Goal: Task Accomplishment & Management: Use online tool/utility

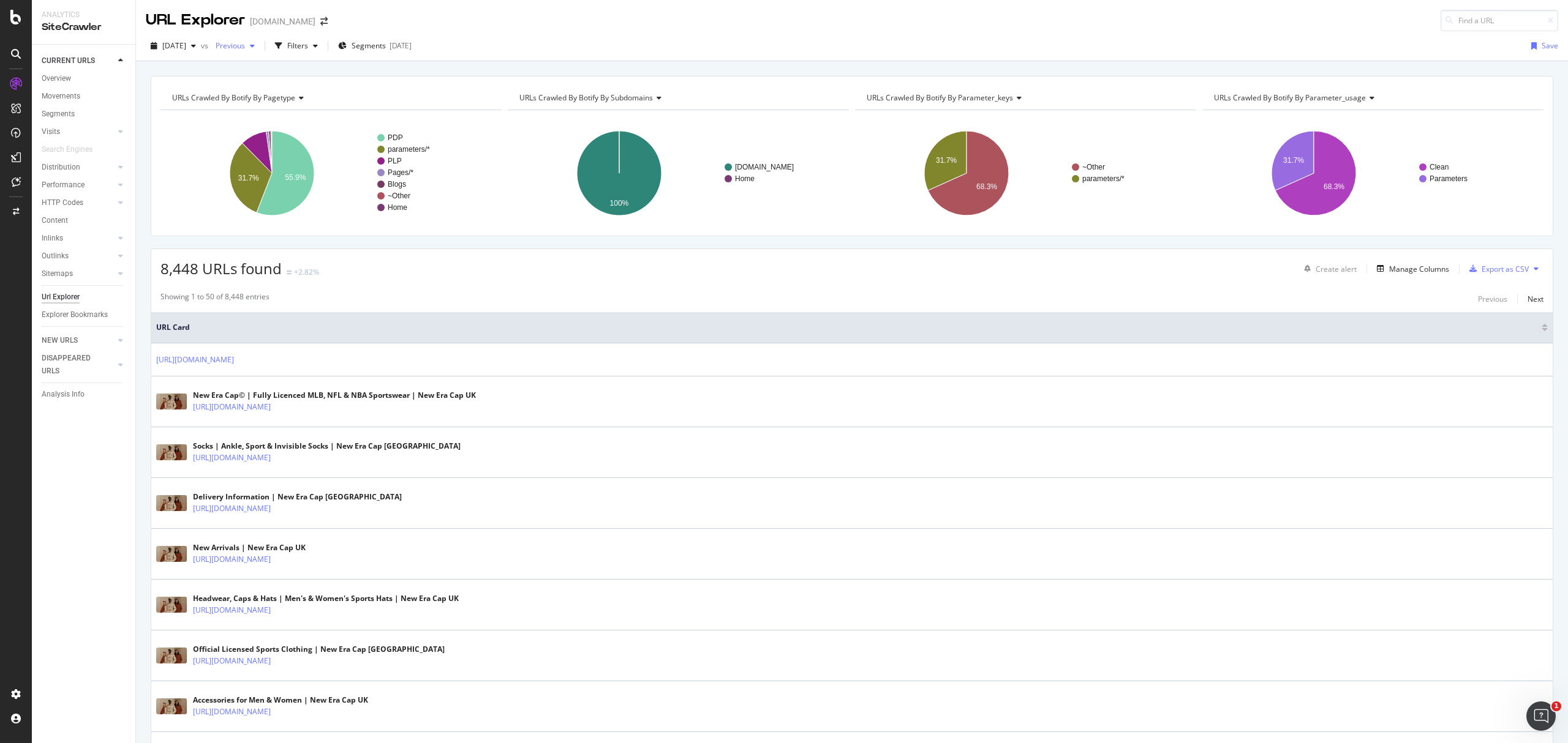
click at [260, 46] on div "button" at bounding box center [252, 46] width 15 height 8
click at [308, 46] on div "Filters" at bounding box center [298, 46] width 21 height 10
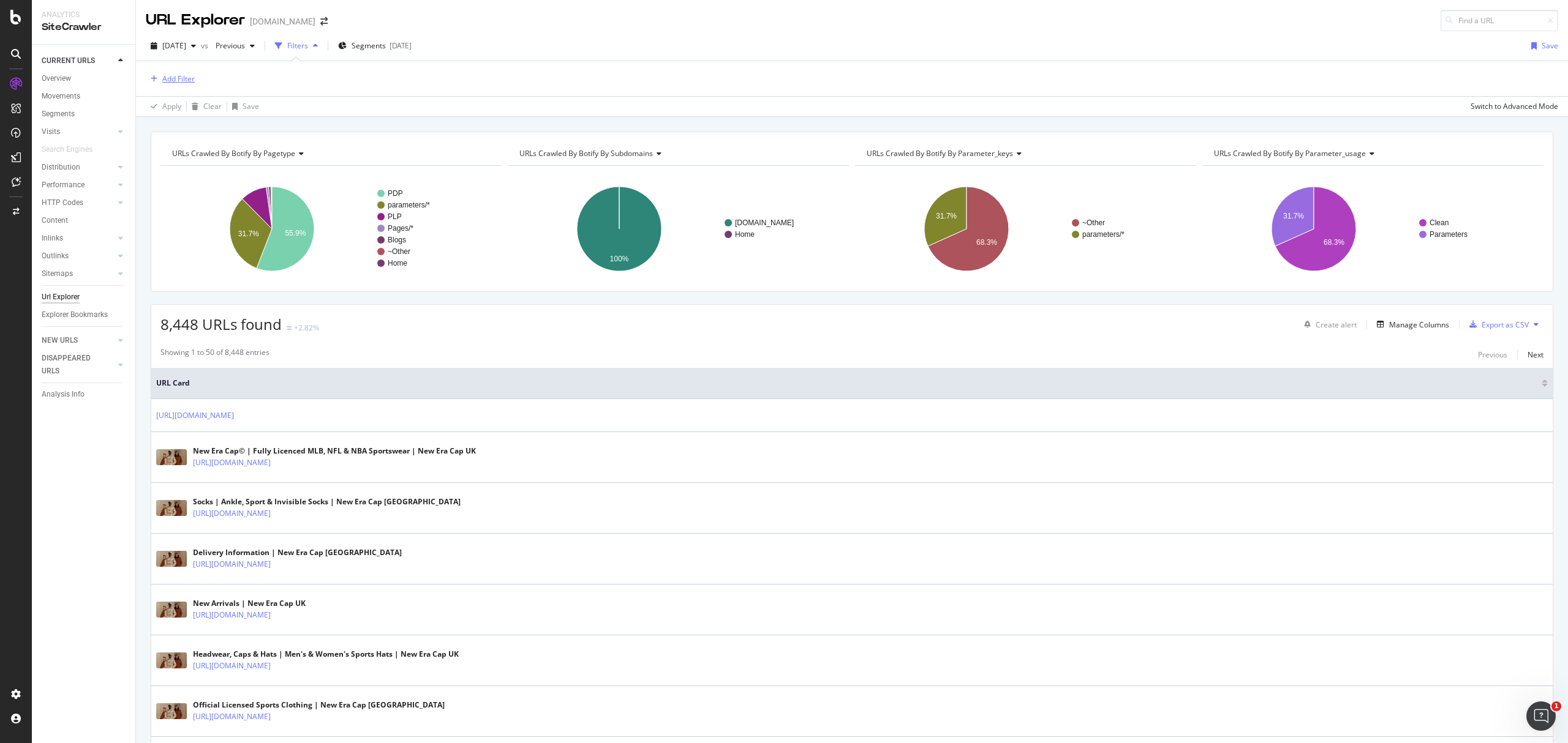
click at [173, 76] on div "Add Filter" at bounding box center [178, 78] width 32 height 10
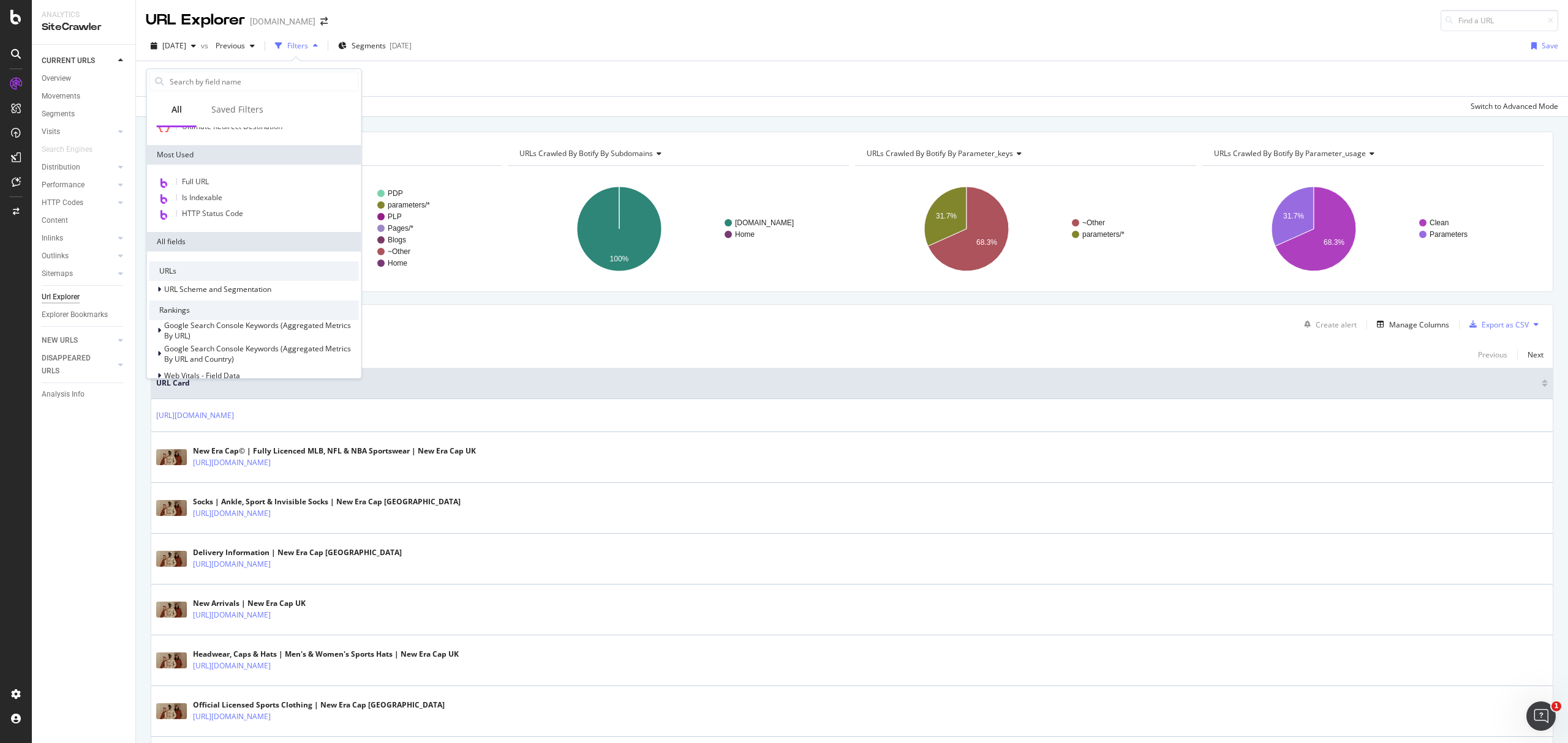
scroll to position [391, 0]
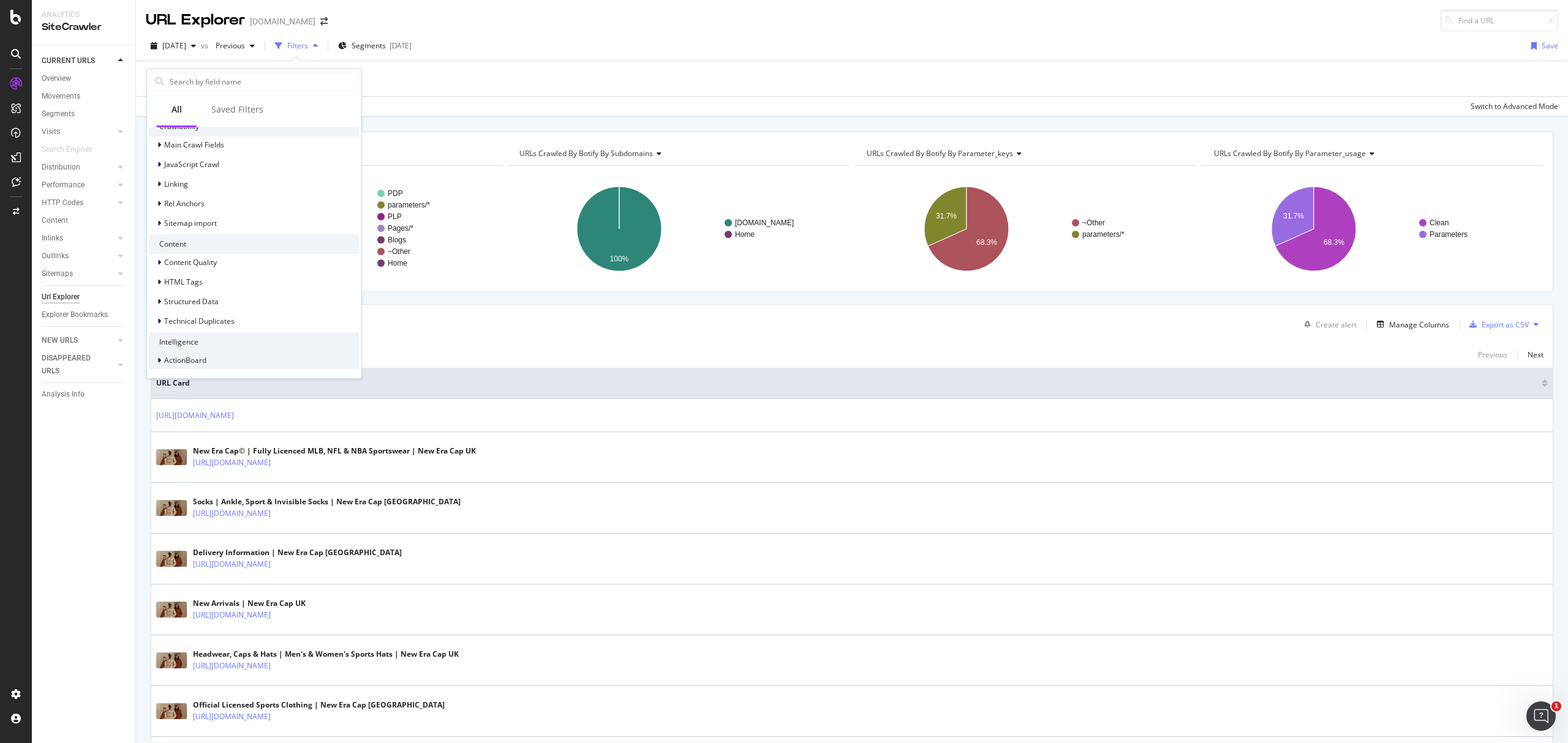
click at [199, 356] on span "ActionBoard" at bounding box center [185, 360] width 42 height 10
click at [166, 240] on div "Internal Linking" at bounding box center [254, 248] width 209 height 17
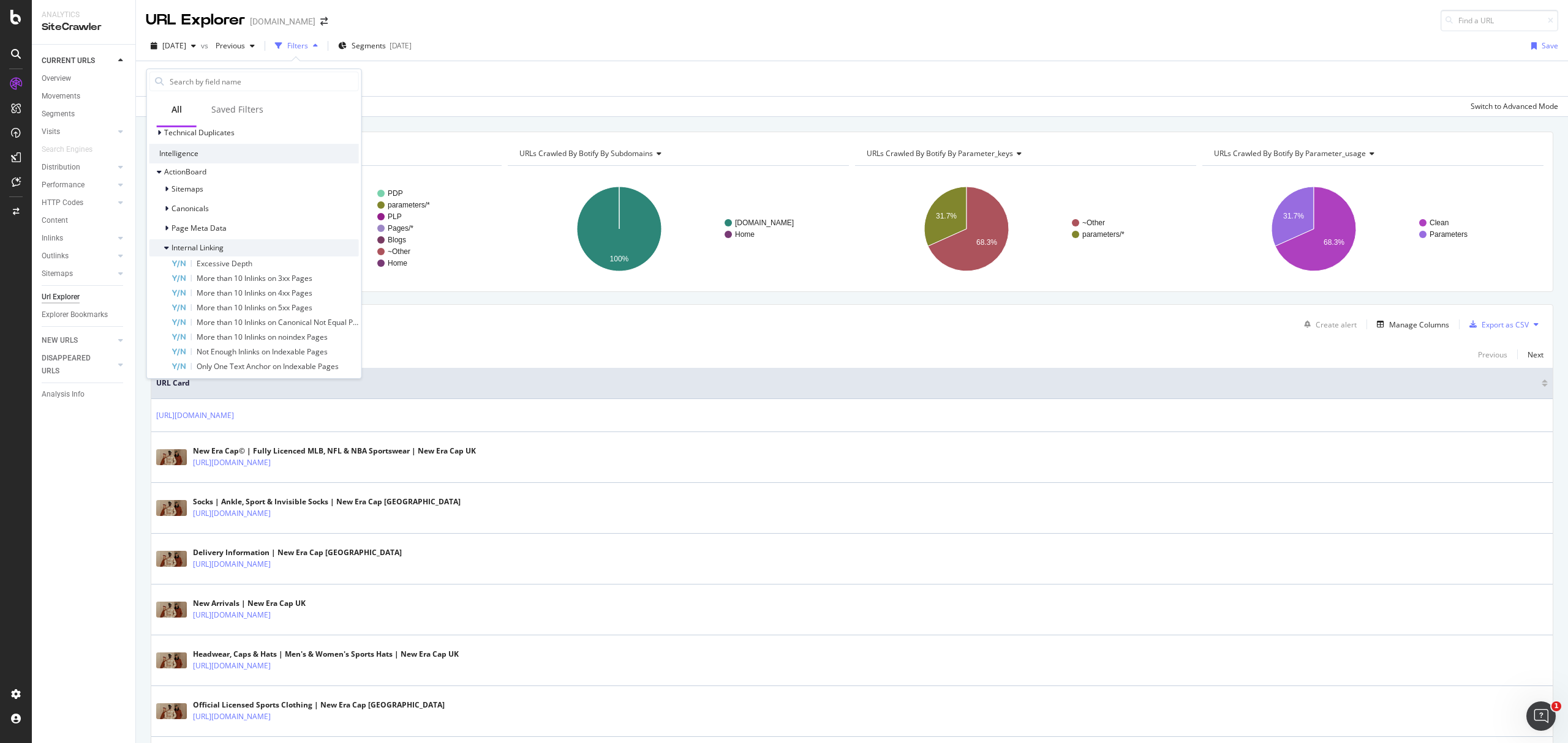
click at [166, 240] on div "Internal Linking" at bounding box center [254, 248] width 209 height 17
click at [167, 208] on icon at bounding box center [166, 209] width 3 height 8
click at [163, 206] on div "Canonicals" at bounding box center [179, 209] width 59 height 12
click at [173, 342] on span "Template Content" at bounding box center [202, 345] width 61 height 10
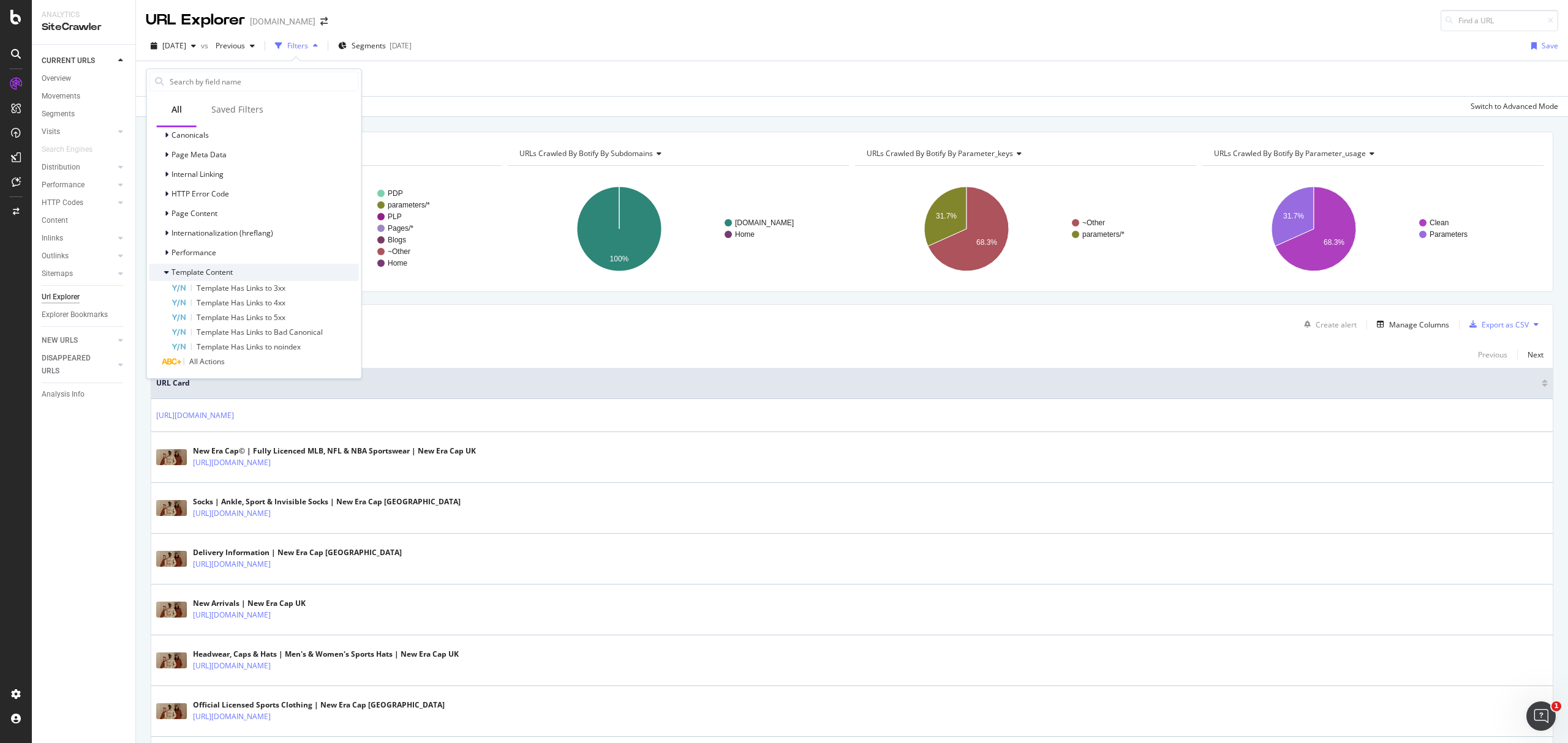
click at [180, 267] on span "Template Content" at bounding box center [202, 272] width 61 height 10
click at [220, 321] on div "Performance" at bounding box center [254, 326] width 209 height 17
click at [216, 260] on div "Performance" at bounding box center [254, 267] width 209 height 17
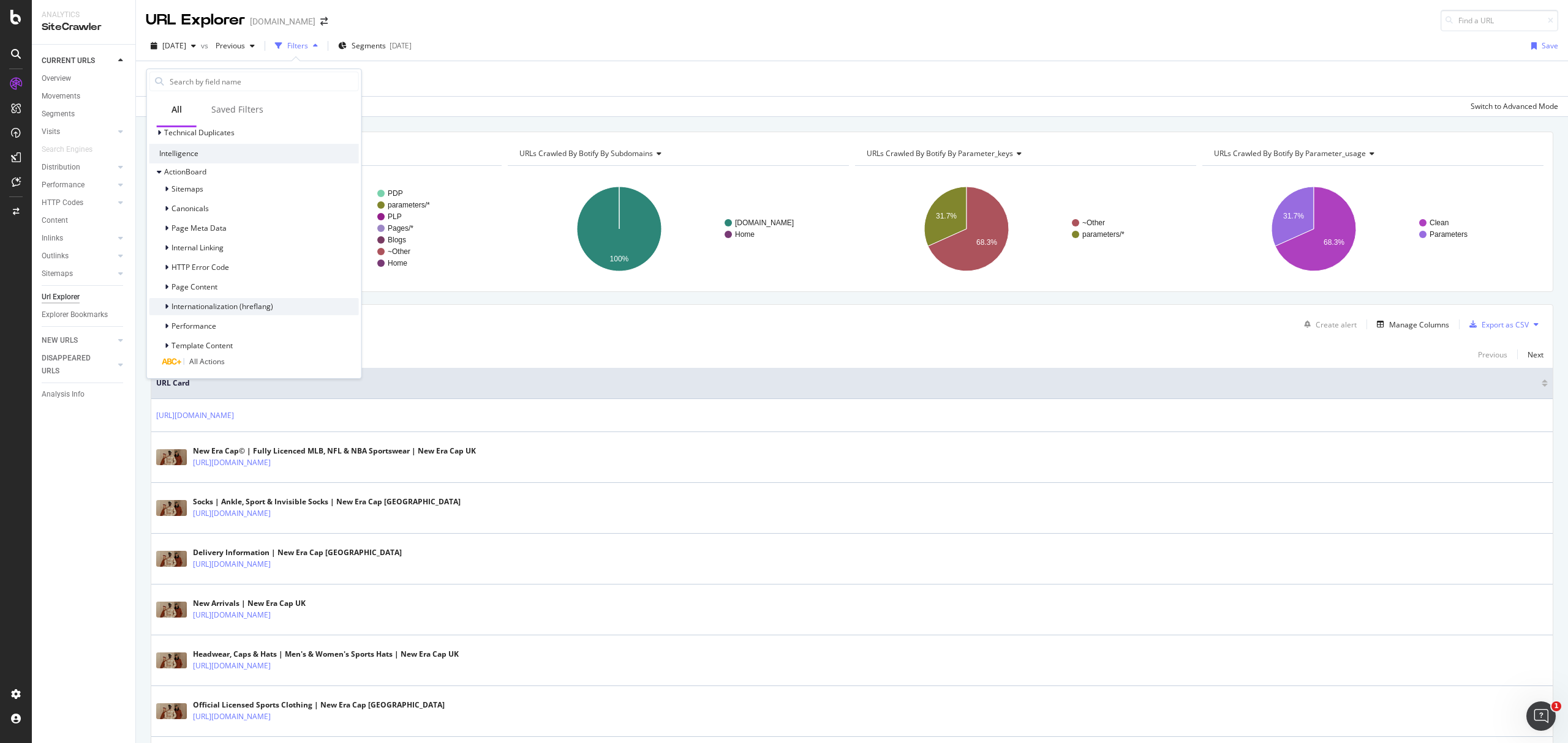
click at [263, 307] on span "Internationalization (hreflang)" at bounding box center [222, 306] width 102 height 10
click at [201, 226] on span "Page Content" at bounding box center [194, 228] width 46 height 10
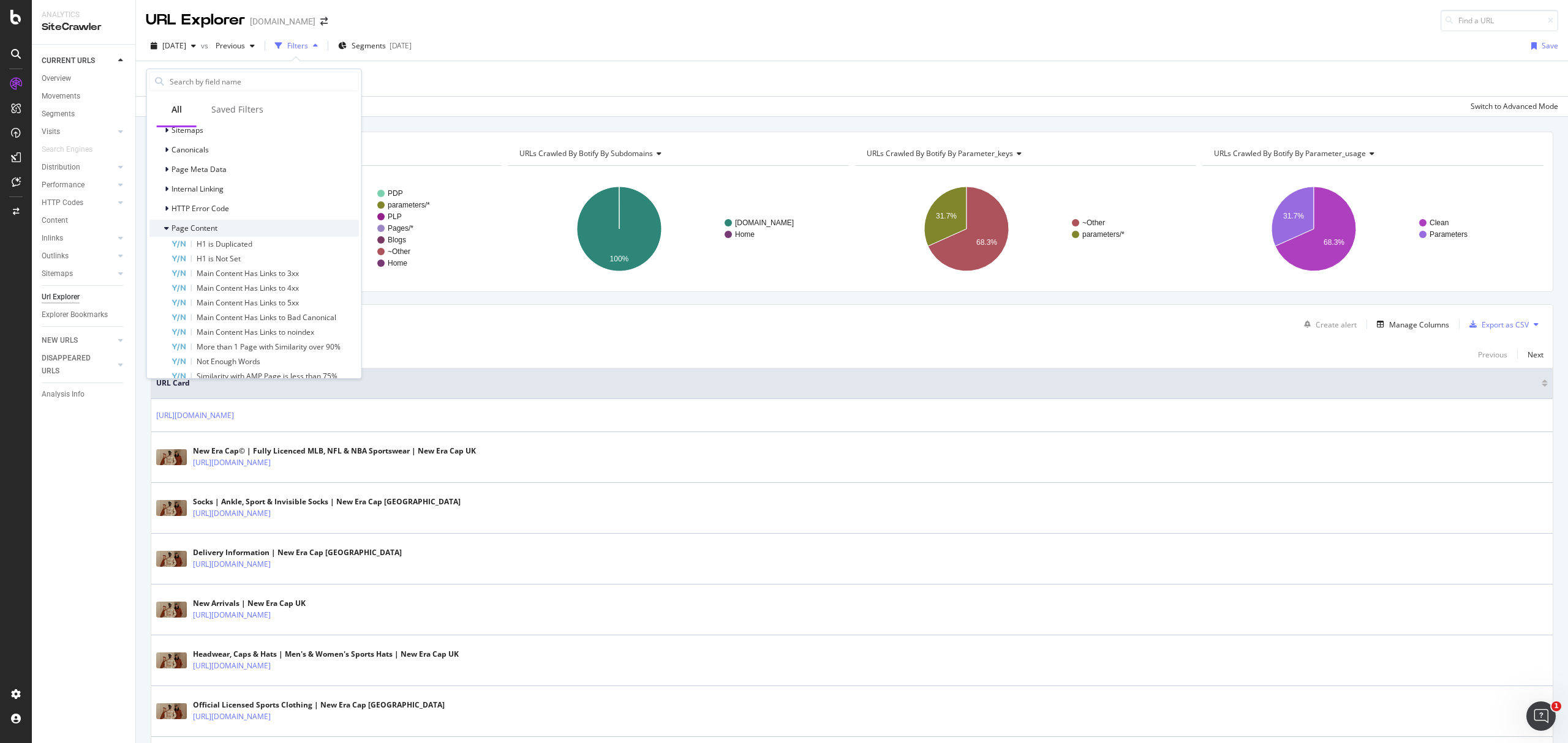
drag, startPoint x: 211, startPoint y: 225, endPoint x: 208, endPoint y: 219, distance: 6.7
click at [209, 225] on span "Page Content" at bounding box center [194, 228] width 46 height 10
click at [202, 206] on span "HTTP Error Code" at bounding box center [200, 208] width 57 height 10
click at [271, 209] on div "HTTP Error Code" at bounding box center [254, 209] width 209 height 17
click at [255, 193] on div "Internal Linking" at bounding box center [254, 189] width 209 height 17
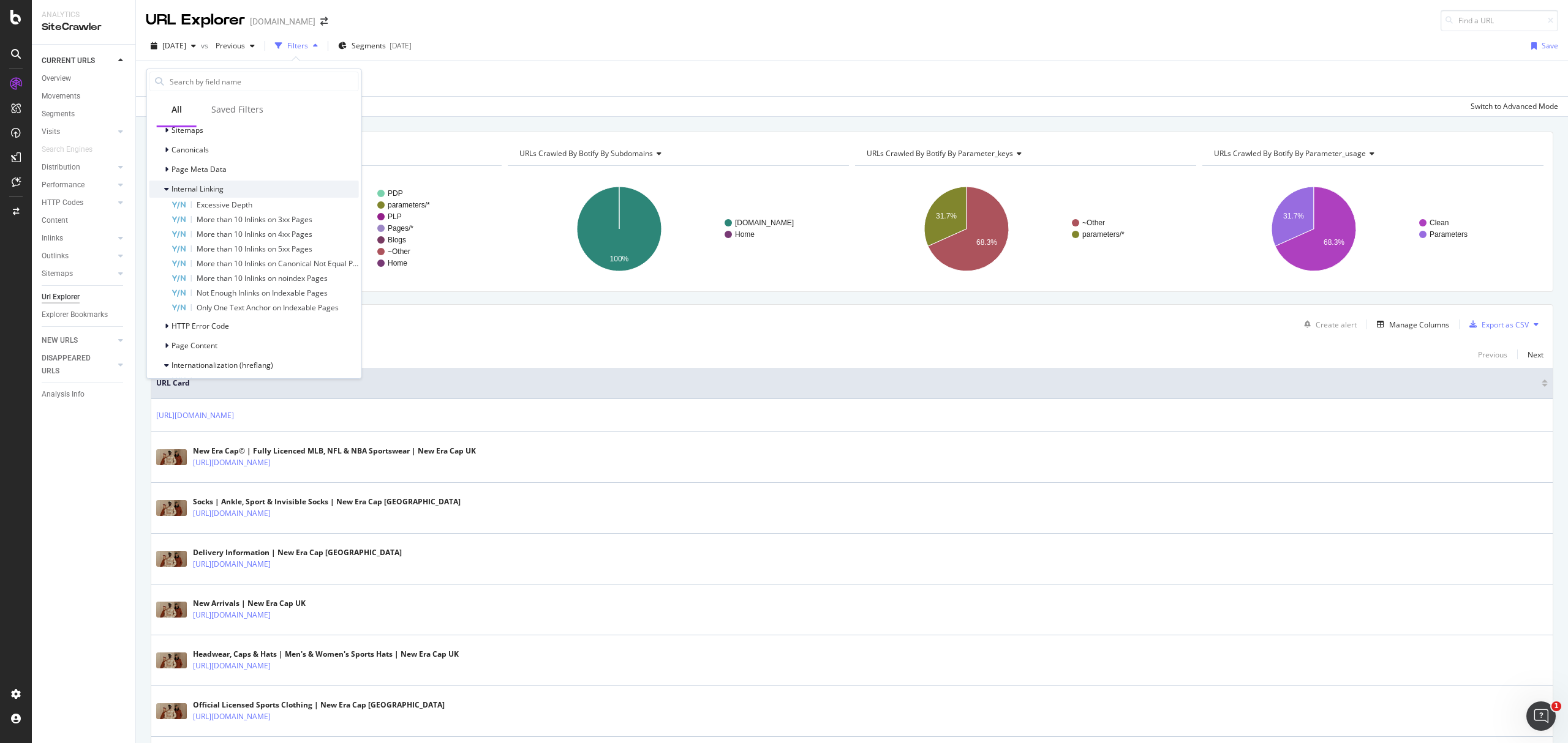
click at [255, 192] on div "Internal Linking" at bounding box center [254, 189] width 209 height 17
click at [248, 175] on div "Page Meta Data" at bounding box center [254, 169] width 209 height 17
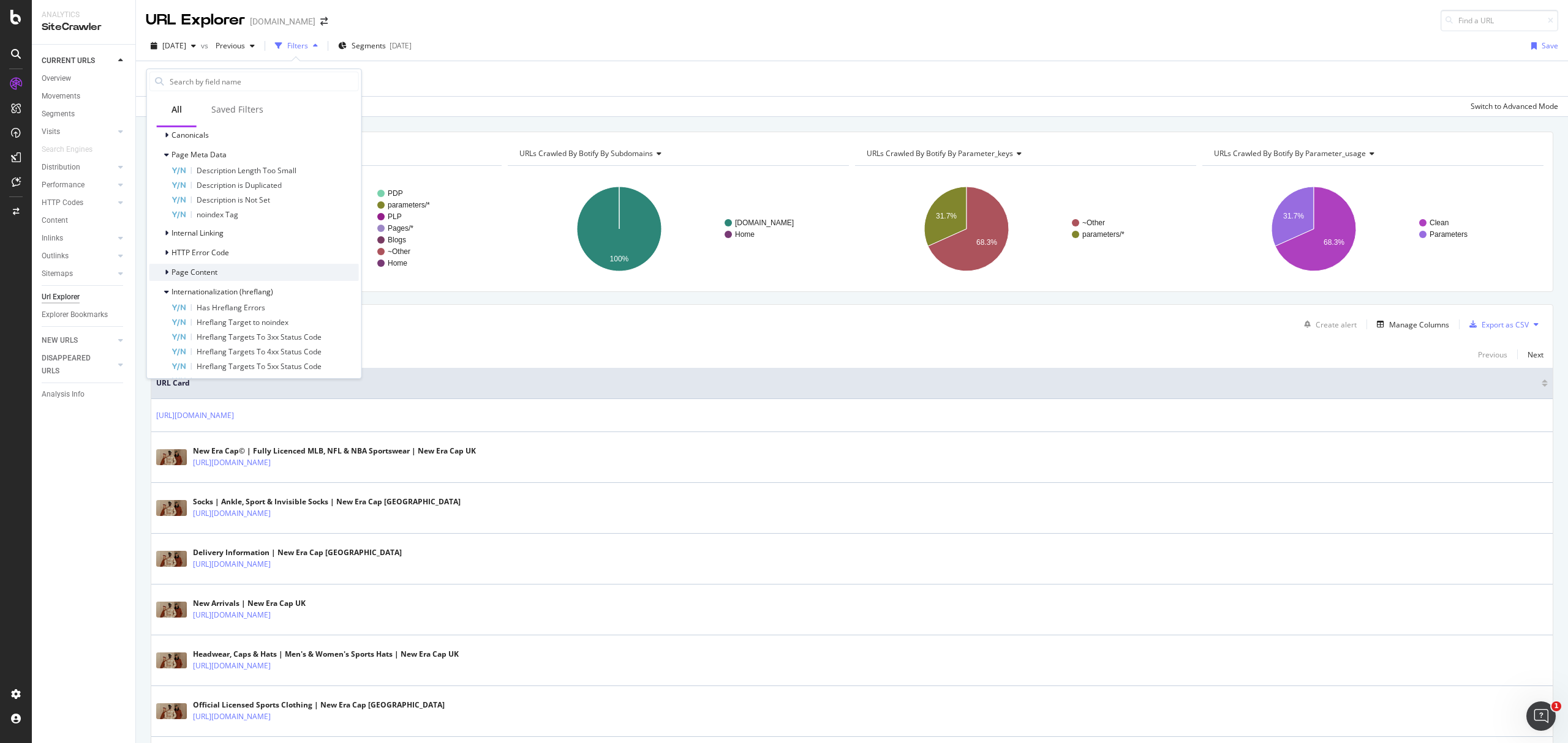
scroll to position [726, 0]
click at [223, 208] on div "Sitemaps Canonicals Page Meta Data Description Length Too Small Description is …" at bounding box center [254, 202] width 209 height 336
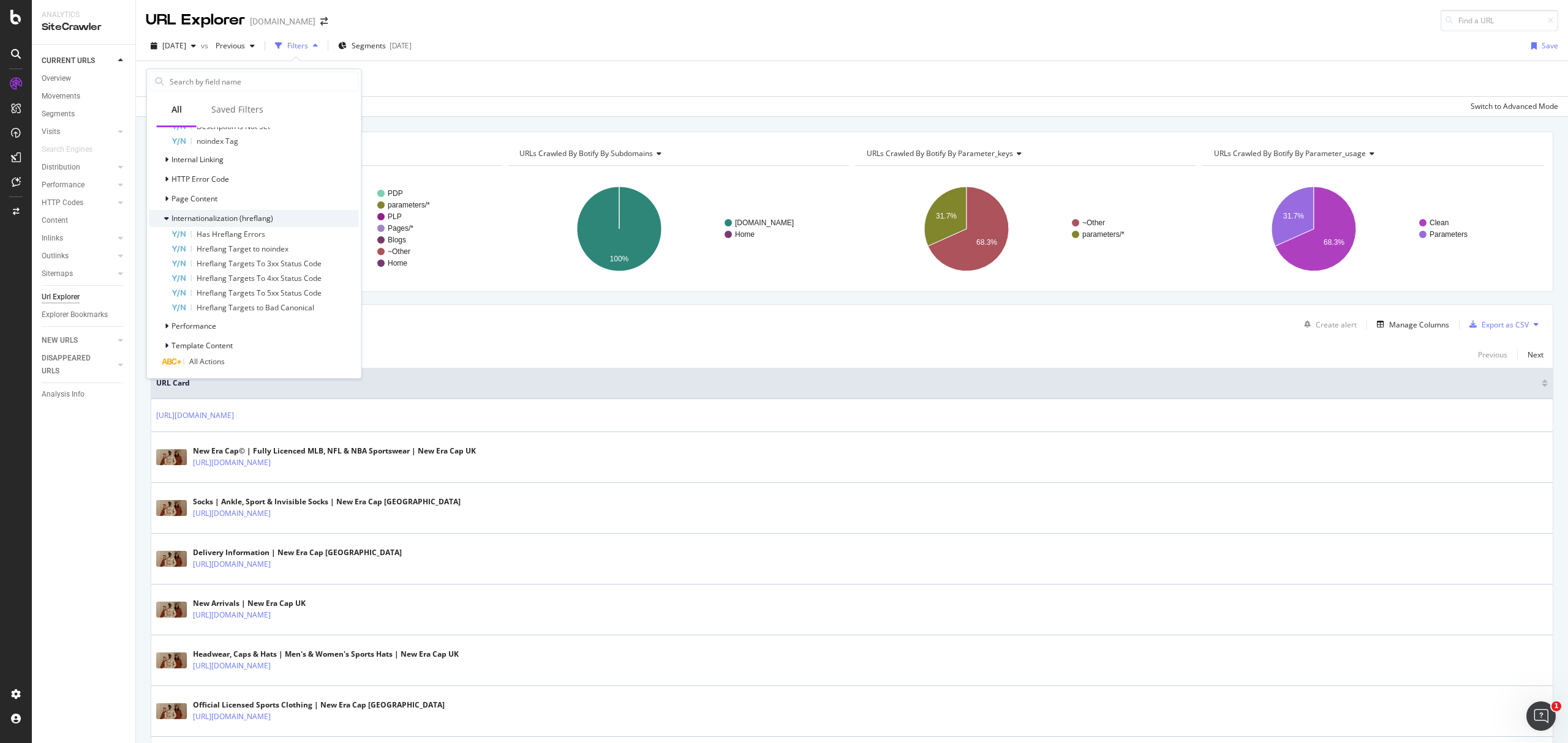
click at [228, 213] on span "Internationalization (hreflang)" at bounding box center [222, 218] width 102 height 10
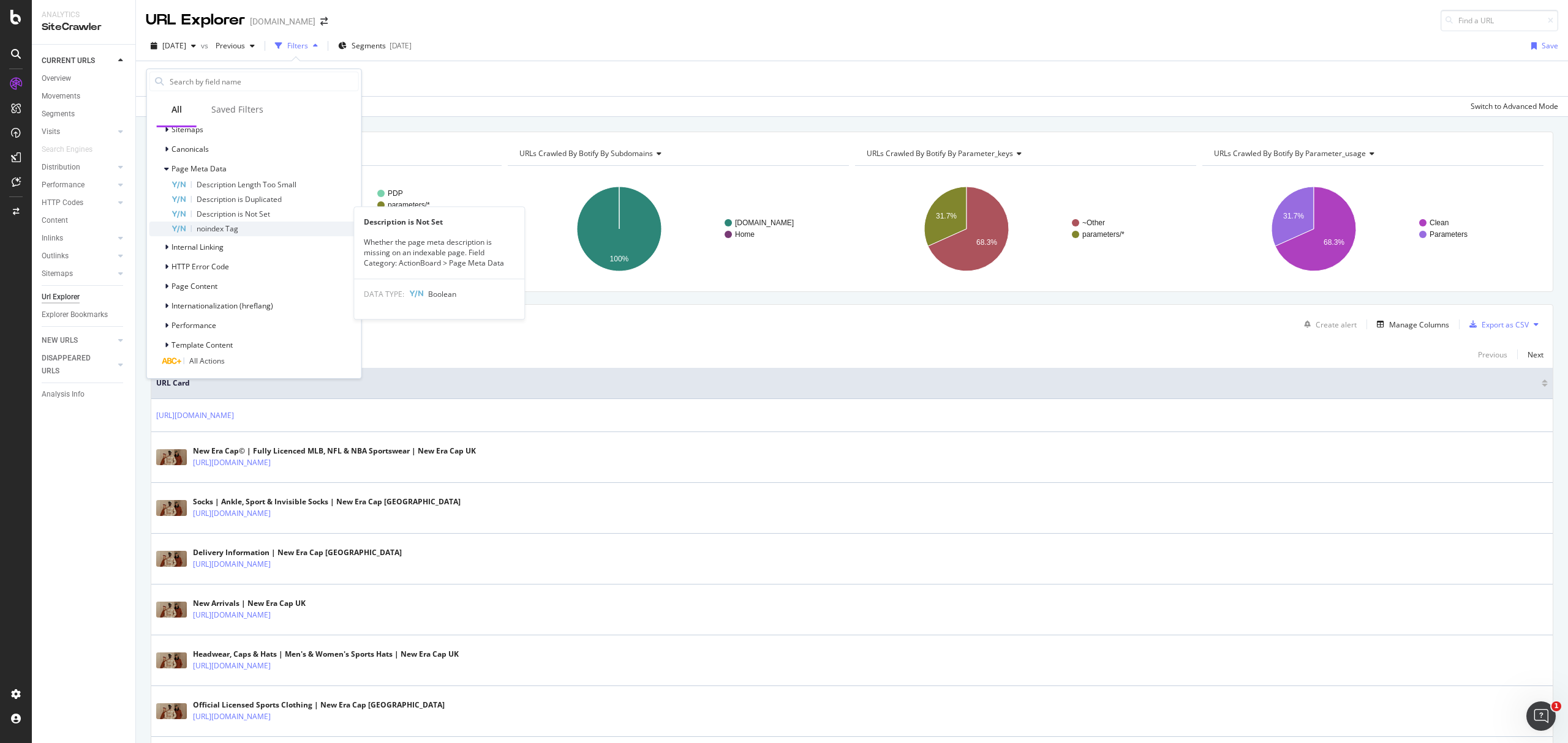
scroll to position [638, 0]
click at [216, 343] on span "Template Content" at bounding box center [202, 345] width 61 height 10
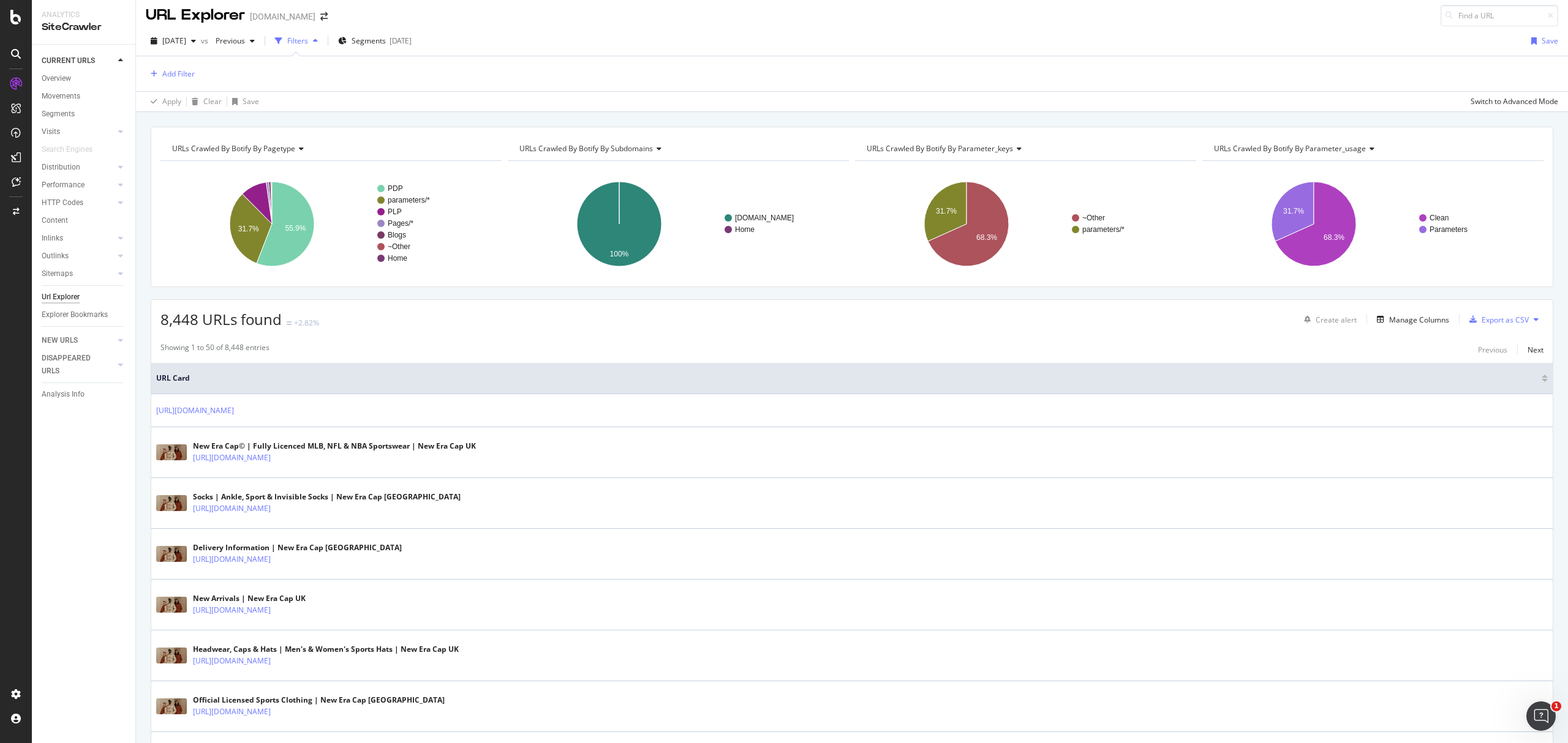
scroll to position [0, 0]
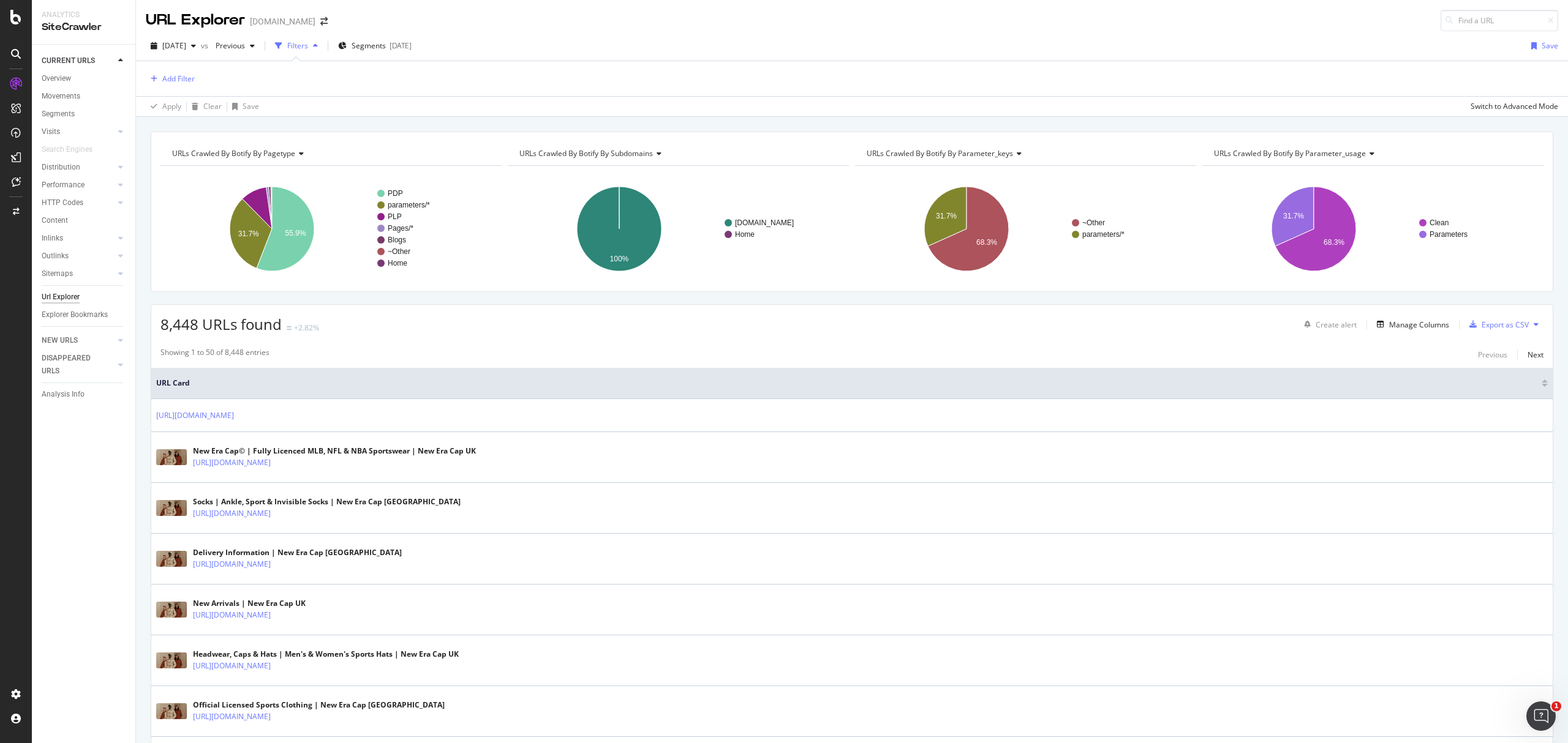
click at [93, 450] on div "CURRENT URLS Overview Movements Segments Visits Analysis Orphan URLs Search Eng…" at bounding box center [84, 394] width 104 height 699
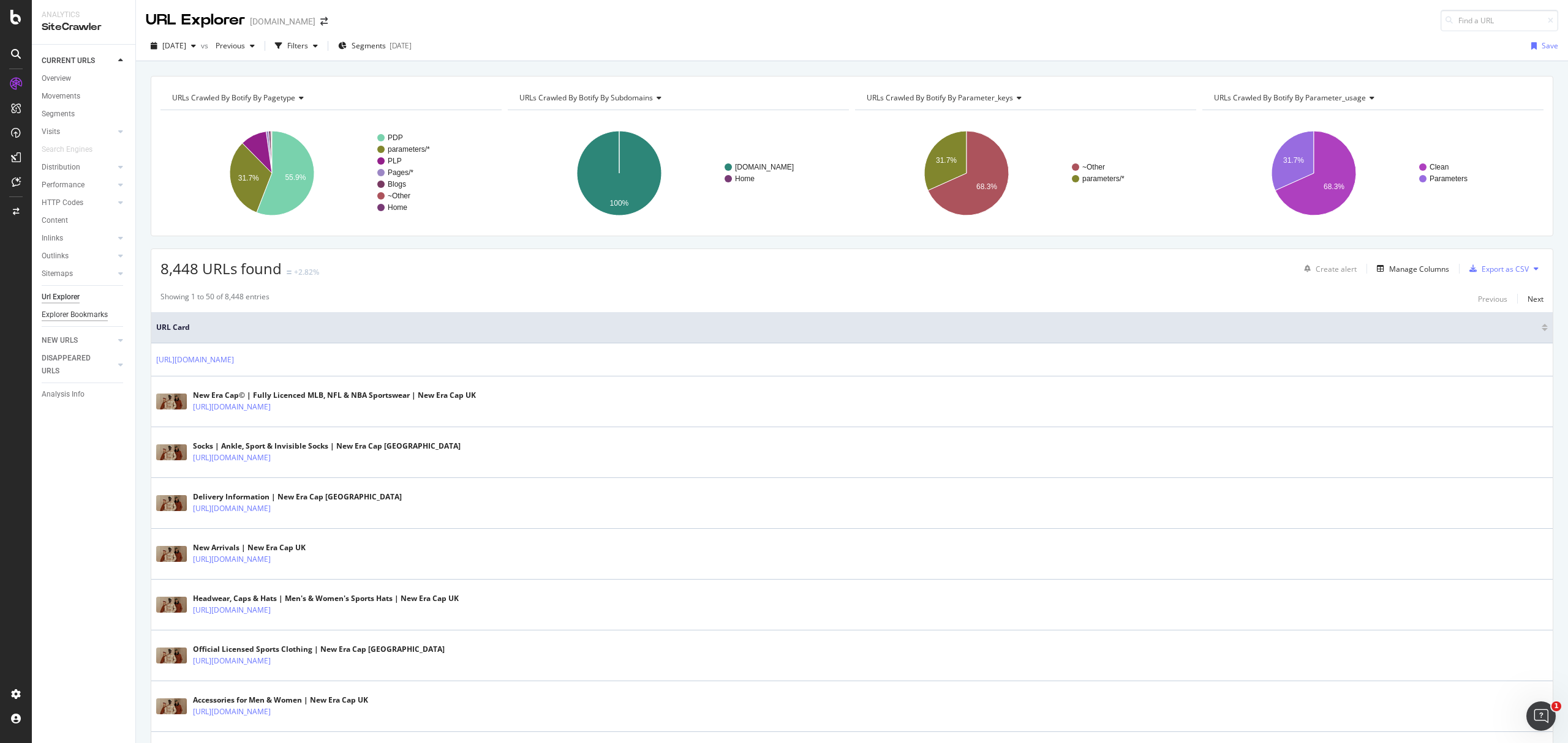
click at [81, 321] on div "Explorer Bookmarks" at bounding box center [75, 315] width 66 height 13
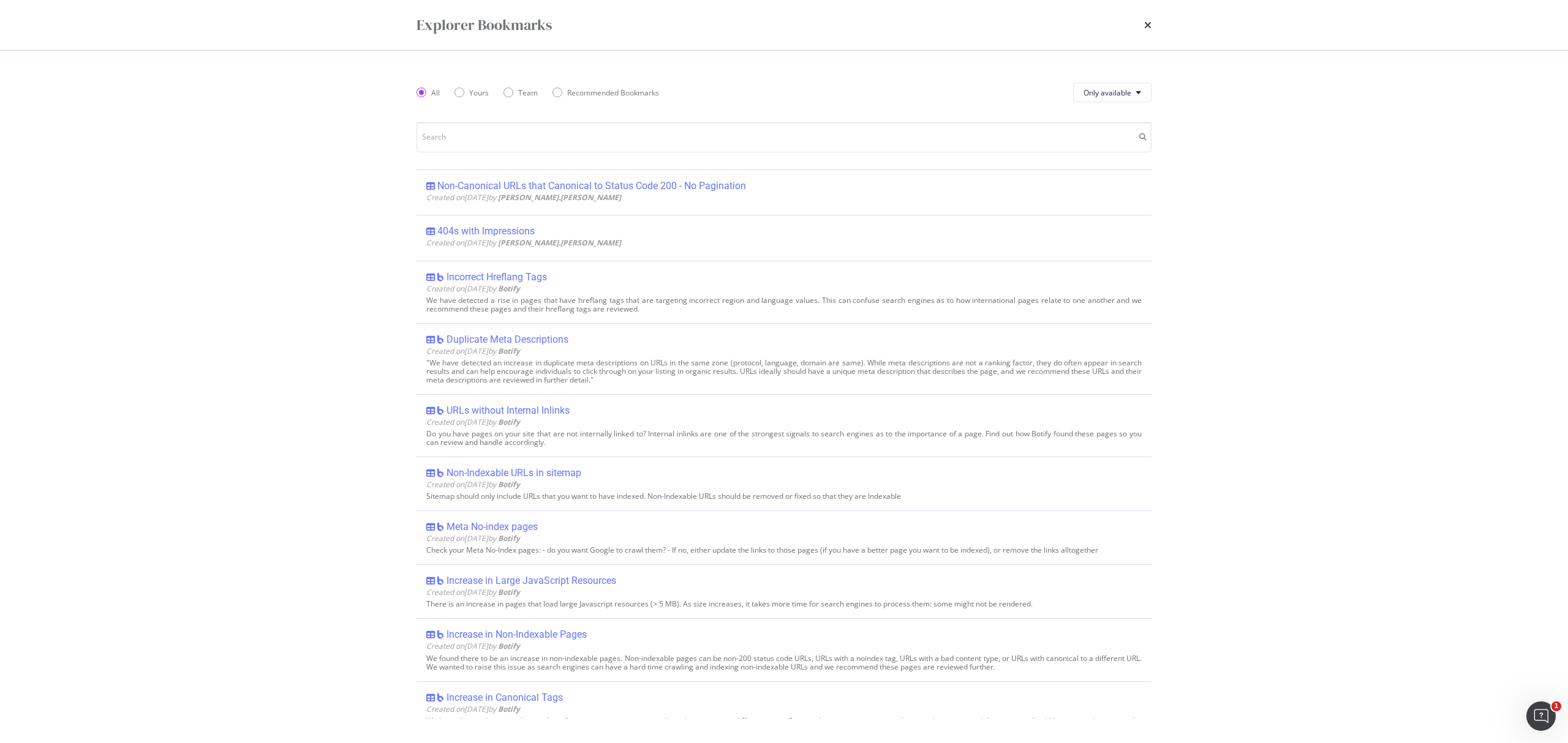
click at [1045, 12] on div "Explorer Bookmarks" at bounding box center [783, 25] width 784 height 50
click at [1045, 21] on div "Explorer Bookmarks" at bounding box center [783, 25] width 784 height 50
click at [1045, 16] on div "Explorer Bookmarks" at bounding box center [784, 25] width 735 height 21
click at [1045, 28] on div "Explorer Bookmarks" at bounding box center [784, 25] width 735 height 21
click at [1045, 28] on icon "times" at bounding box center [1147, 25] width 8 height 10
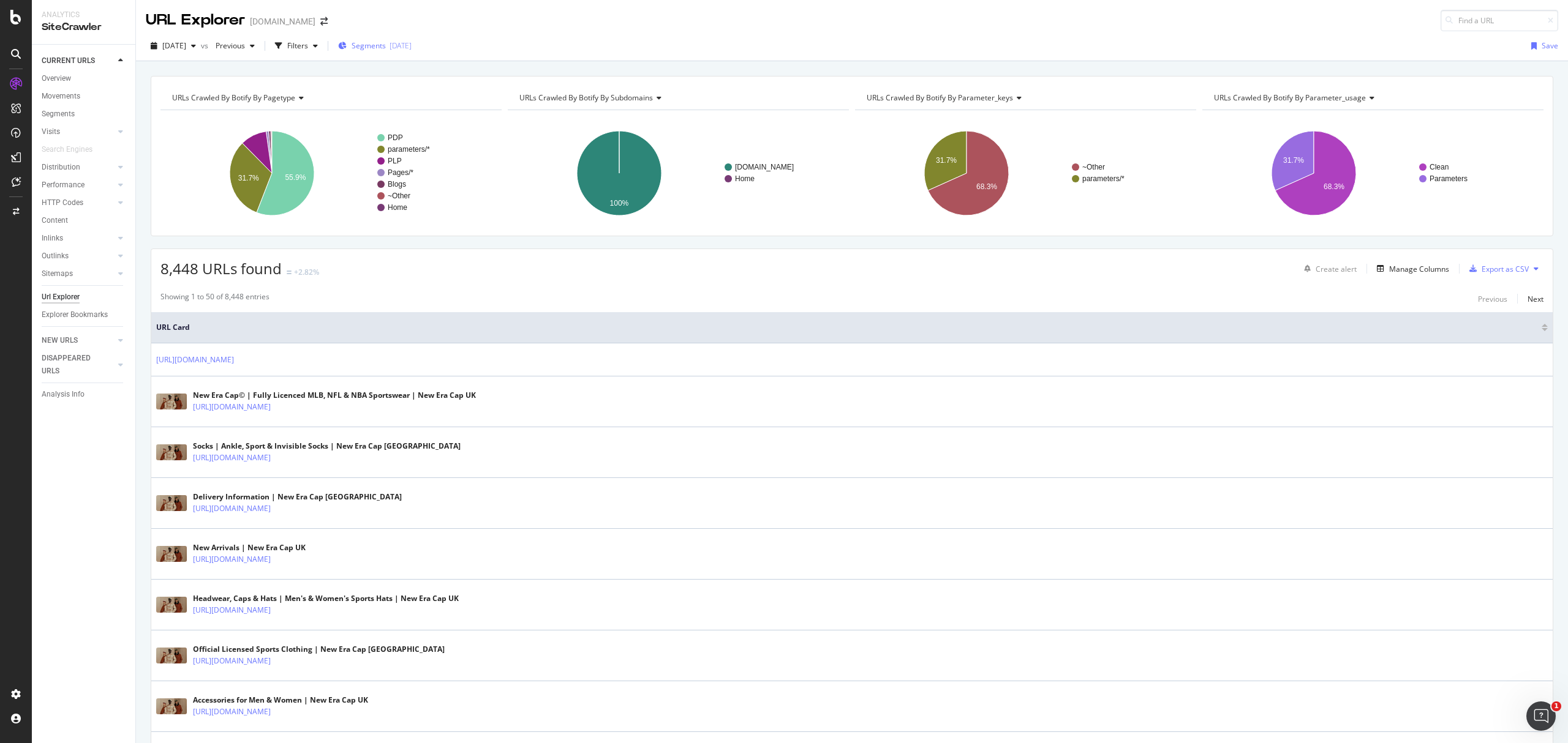
click at [386, 44] on span "Segments" at bounding box center [369, 46] width 35 height 10
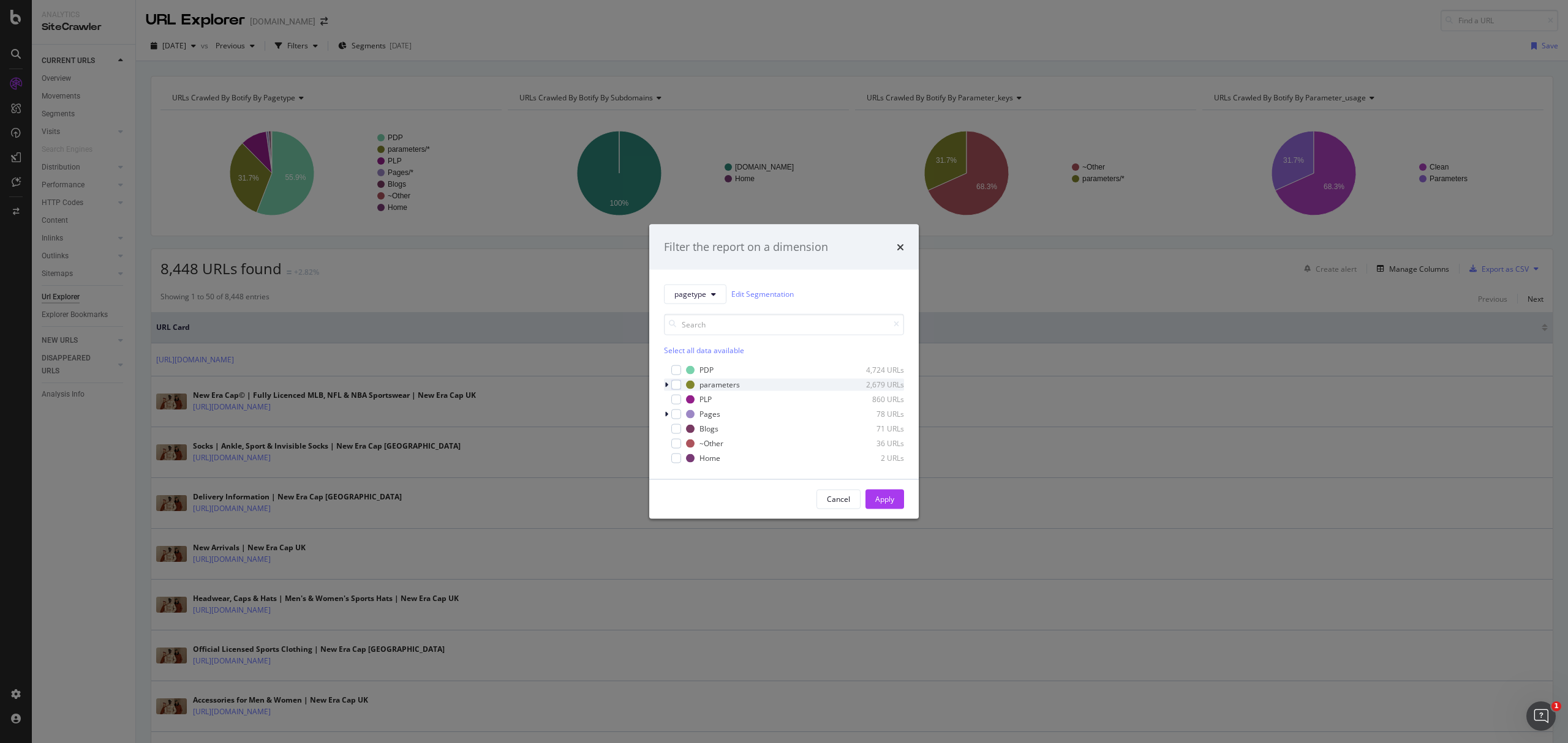
click at [665, 386] on icon "modal" at bounding box center [666, 384] width 3 height 8
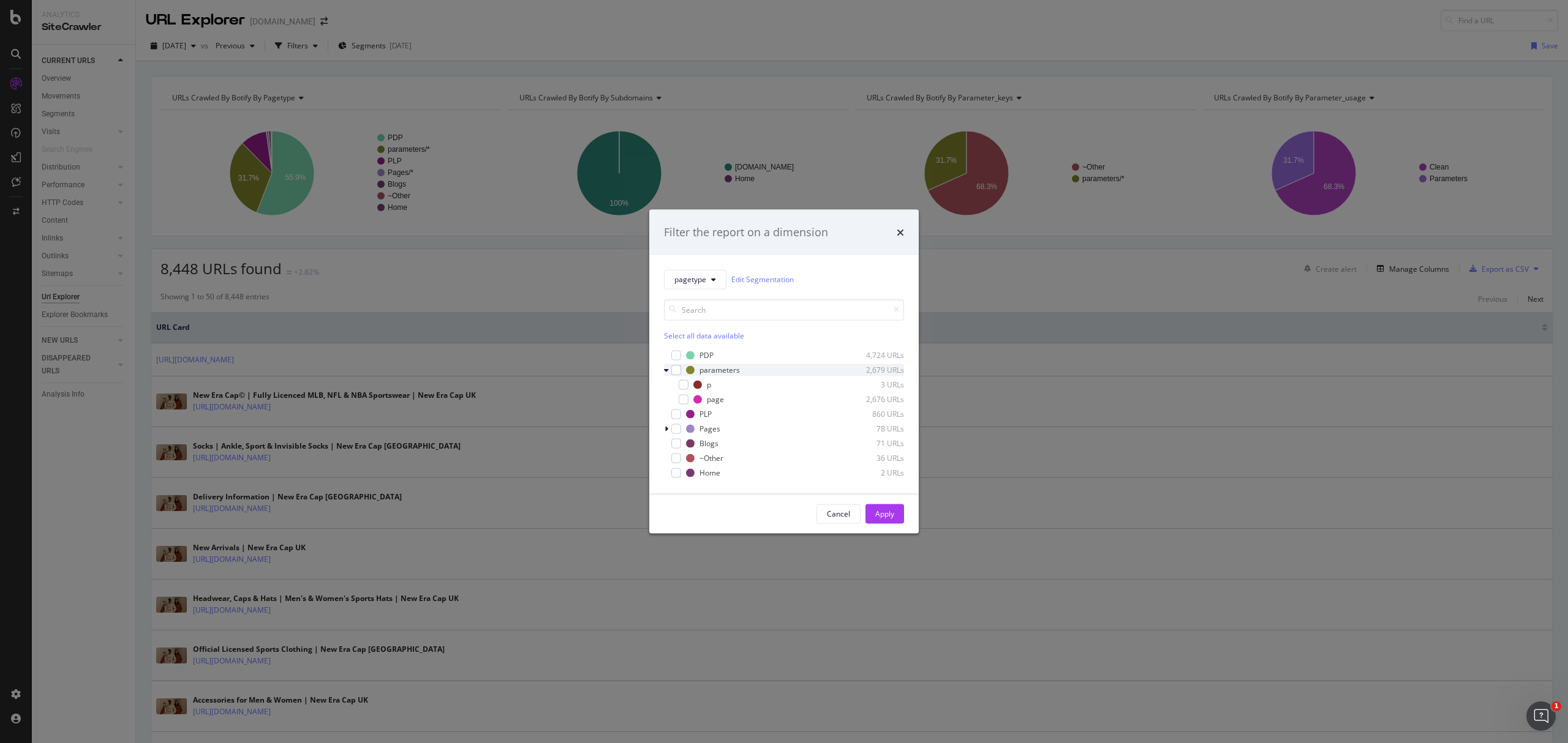
click at [669, 372] on div "modal" at bounding box center [667, 370] width 8 height 12
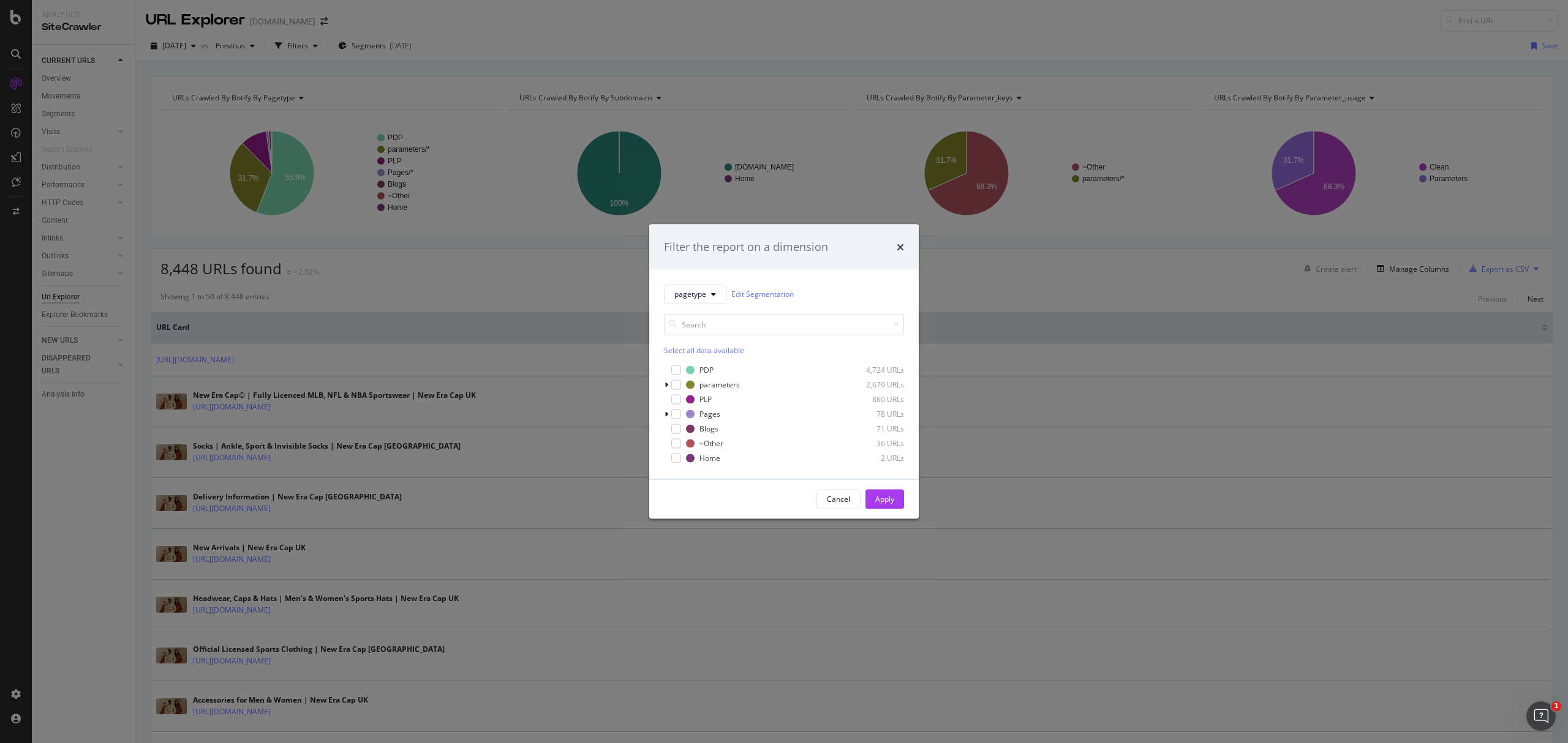
click at [895, 247] on div "Filter the report on a dimension" at bounding box center [784, 247] width 240 height 16
click at [900, 244] on icon "times" at bounding box center [900, 247] width 8 height 10
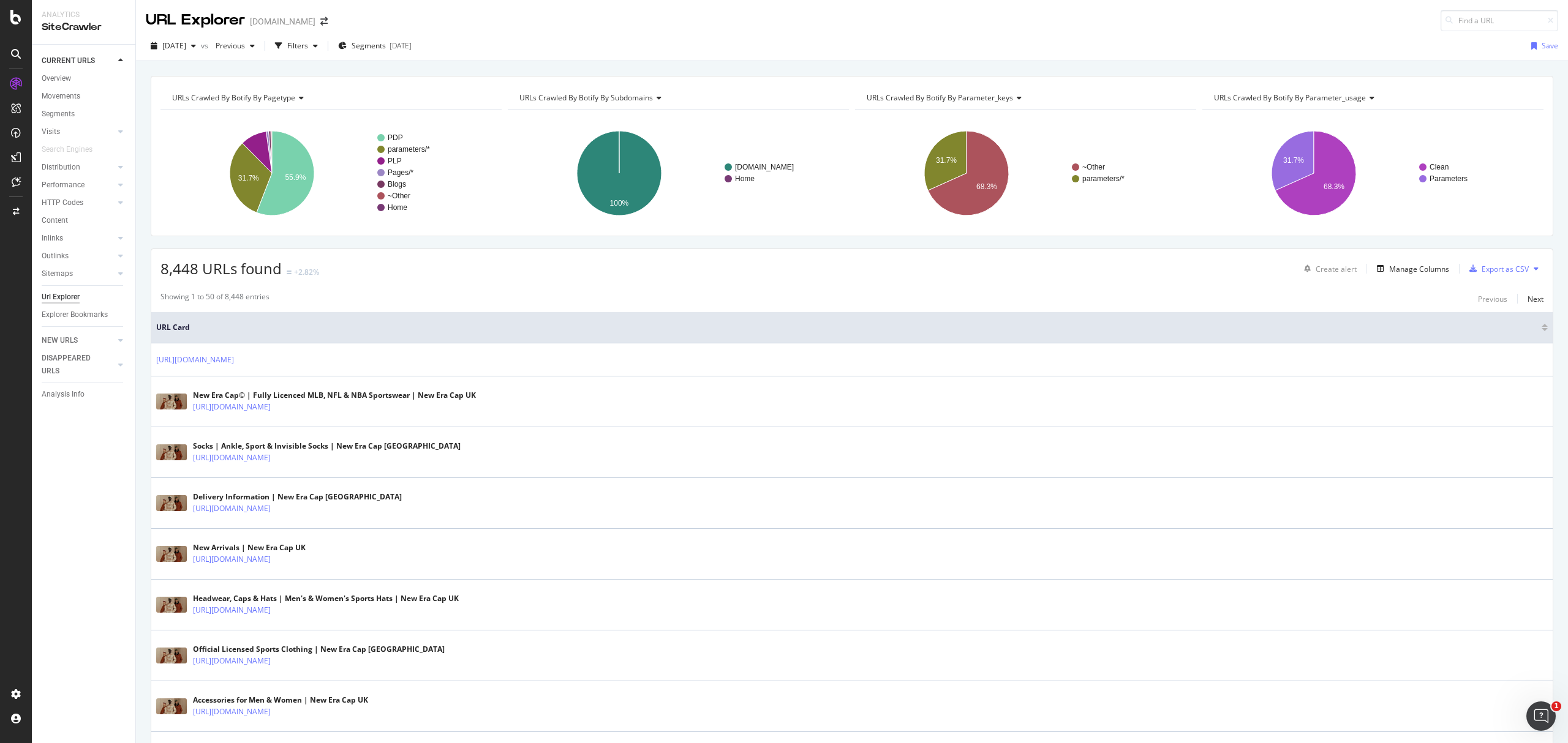
click at [314, 35] on div "2025 Aug. 8th vs Previous Filters Segments 2025-06-25 Save" at bounding box center [852, 46] width 1432 height 30
click at [318, 38] on div "Filters" at bounding box center [296, 46] width 52 height 19
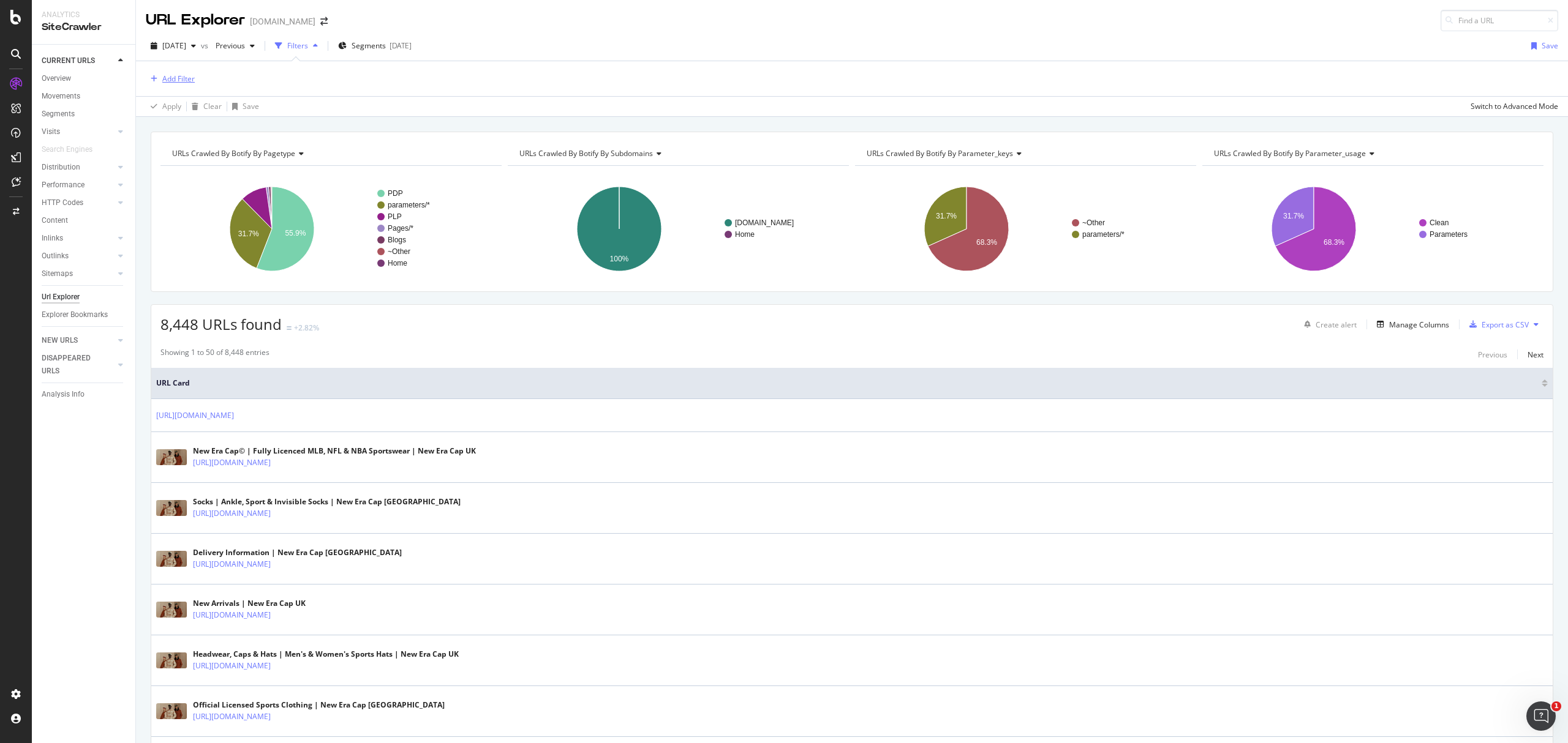
click at [164, 81] on div "Add Filter" at bounding box center [178, 78] width 32 height 10
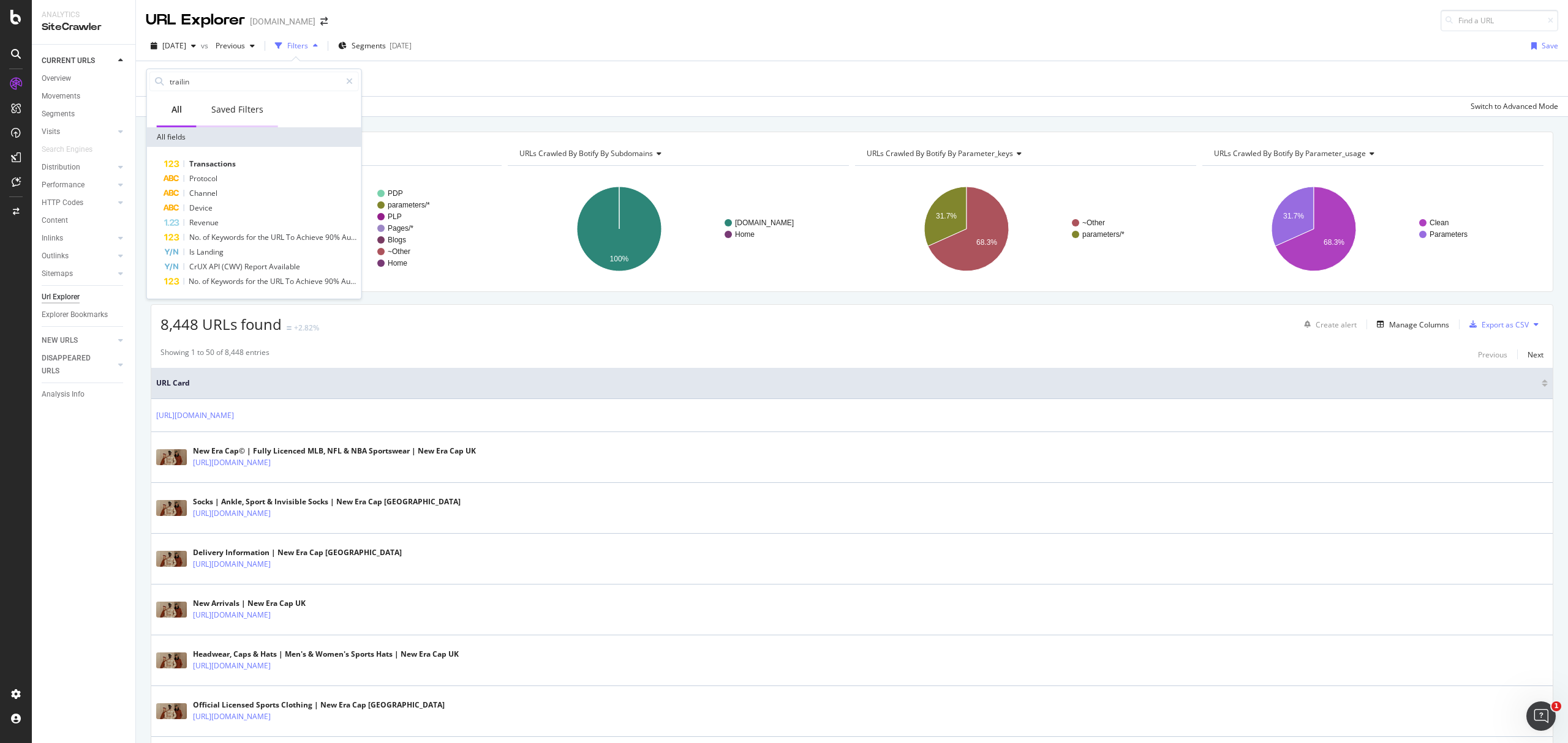
type input "trailing"
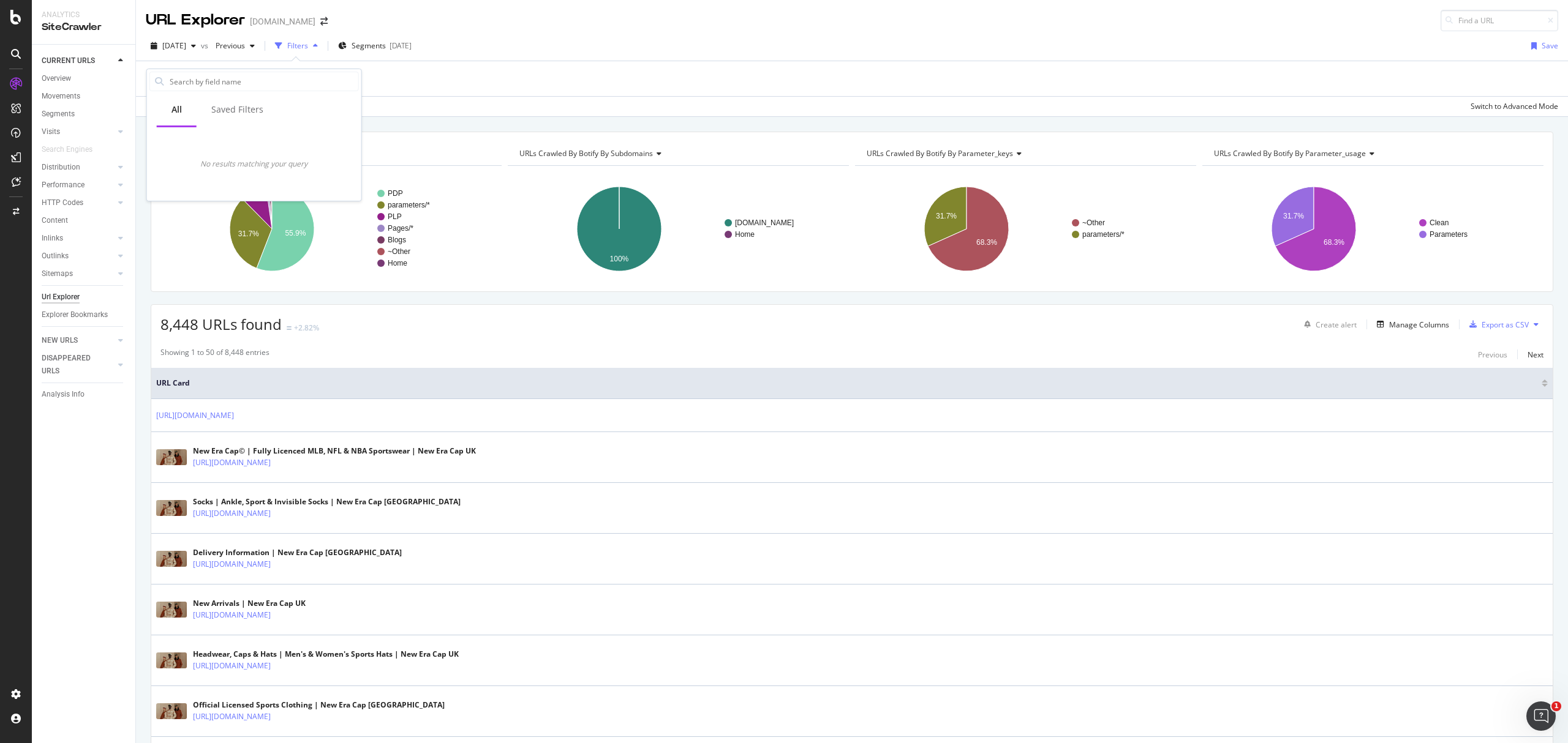
drag, startPoint x: 244, startPoint y: 84, endPoint x: -46, endPoint y: 165, distance: 301.1
click at [0, 165] on html "Analytics SiteCrawler CURRENT URLS Overview Movements Segments Visits Analysis …" at bounding box center [784, 372] width 1568 height 743
